Goal: Information Seeking & Learning: Check status

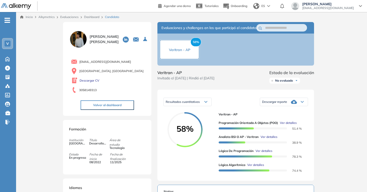
click at [87, 16] on link "Dashboard" at bounding box center [91, 17] width 15 height 4
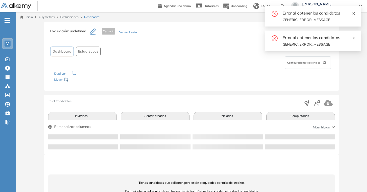
click at [353, 13] on icon "close" at bounding box center [353, 13] width 3 height 3
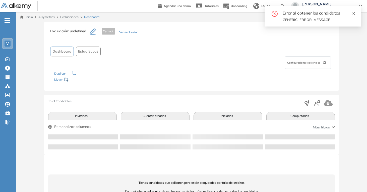
click at [352, 15] on icon "close" at bounding box center [354, 14] width 4 height 4
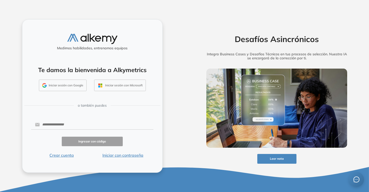
click at [97, 120] on form "Ingresar con código Crear cuenta Iniciar con contraseña" at bounding box center [92, 139] width 122 height 40
click at [97, 125] on input "text" at bounding box center [97, 125] width 114 height 10
click at [145, 141] on div "Ingresar con código" at bounding box center [92, 142] width 122 height 10
click at [93, 128] on input "text" at bounding box center [97, 125] width 114 height 10
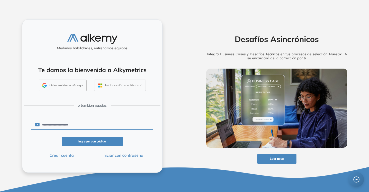
click at [104, 140] on button "Ingresar con código" at bounding box center [92, 142] width 61 height 10
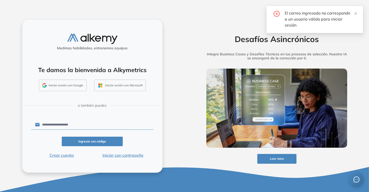
click at [120, 155] on button "Iniciar con contraseña" at bounding box center [122, 156] width 61 height 6
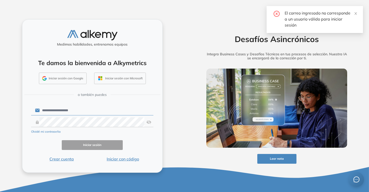
type input "**********"
click at [112, 141] on button "Iniciar sesión" at bounding box center [92, 145] width 61 height 10
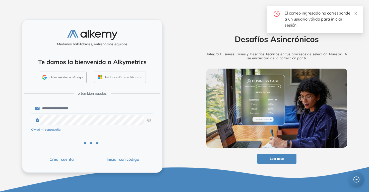
click at [355, 10] on div "El correo ingresado no corresponde a un usuario válido para iniciar sesión" at bounding box center [314, 19] width 96 height 27
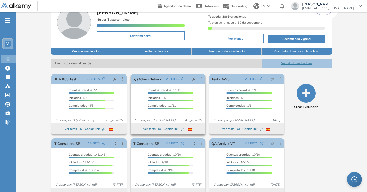
scroll to position [42, 0]
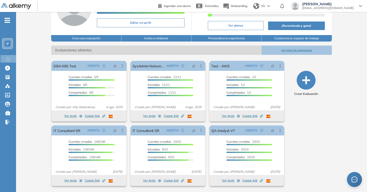
click at [290, 52] on button "Ver todas las evaluaciones" at bounding box center [296, 50] width 70 height 9
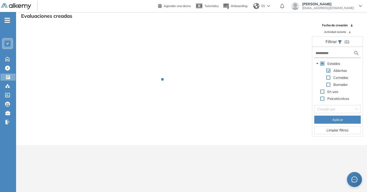
scroll to position [12, 0]
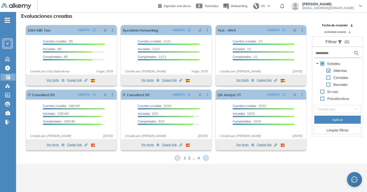
click at [200, 159] on div "1 2 ... 4" at bounding box center [191, 159] width 343 height 8
click at [199, 159] on span "4" at bounding box center [198, 158] width 2 height 6
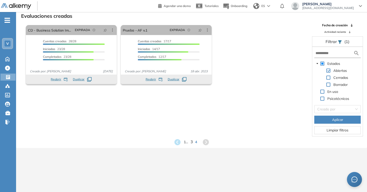
click at [192, 143] on span "3" at bounding box center [191, 142] width 2 height 6
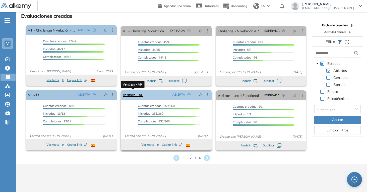
click at [131, 95] on link "Veritran - AP" at bounding box center [133, 95] width 21 height 10
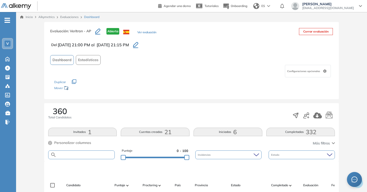
click at [84, 155] on input "text" at bounding box center [85, 155] width 58 height 4
paste input "**********"
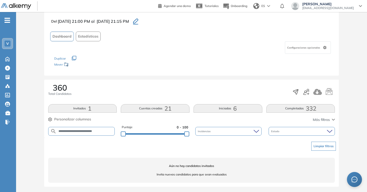
scroll to position [24, 0]
drag, startPoint x: 73, startPoint y: 131, endPoint x: 124, endPoint y: 137, distance: 50.8
click at [120, 136] on div "**********" at bounding box center [191, 131] width 287 height 13
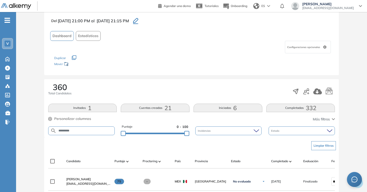
type input "*******"
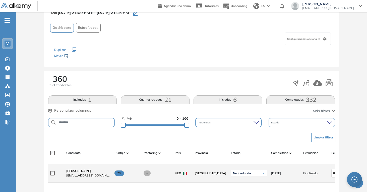
scroll to position [34, 0]
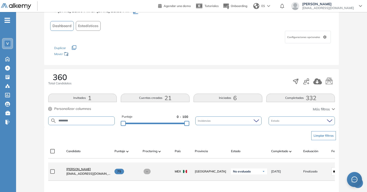
click at [70, 171] on span "Jonatan Toledo" at bounding box center [78, 170] width 25 height 4
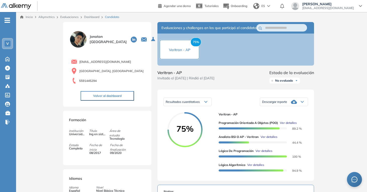
click at [87, 44] on div "Jonatan Toledo" at bounding box center [107, 39] width 76 height 19
click at [86, 43] on img at bounding box center [78, 39] width 19 height 19
click at [70, 30] on div "Jonatan Toledo" at bounding box center [107, 39] width 76 height 19
click at [78, 43] on img at bounding box center [78, 39] width 19 height 19
click at [71, 34] on img at bounding box center [78, 39] width 19 height 19
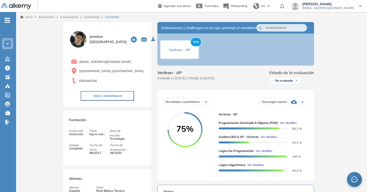
click at [71, 34] on img at bounding box center [78, 39] width 19 height 19
click at [81, 38] on img at bounding box center [78, 39] width 19 height 19
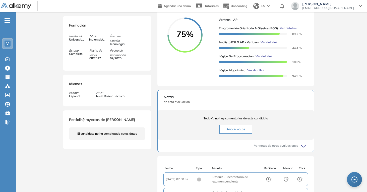
scroll to position [131, 0]
